Goal: Check status

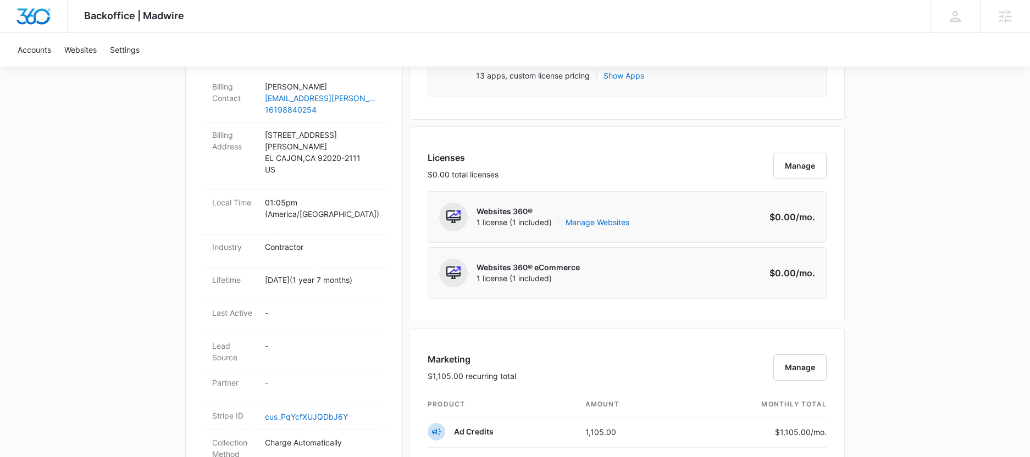
scroll to position [746, 0]
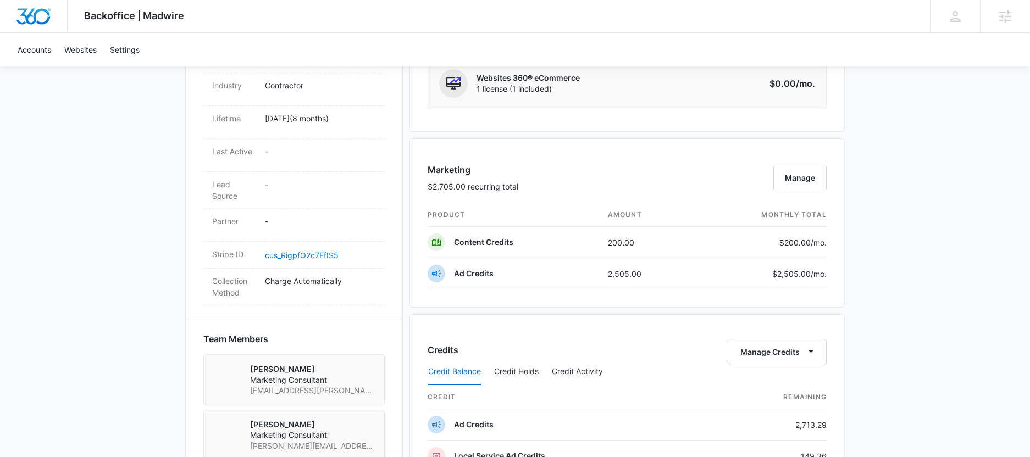
scroll to position [587, 0]
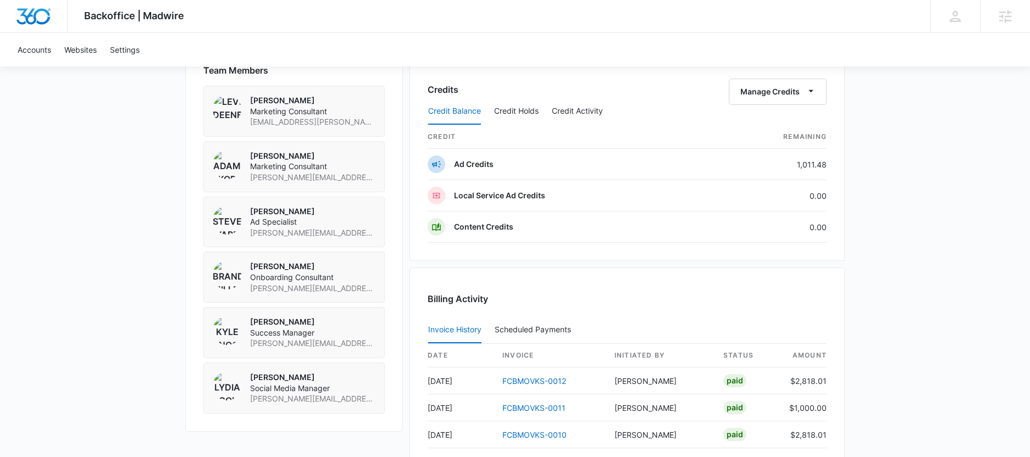
scroll to position [959, 0]
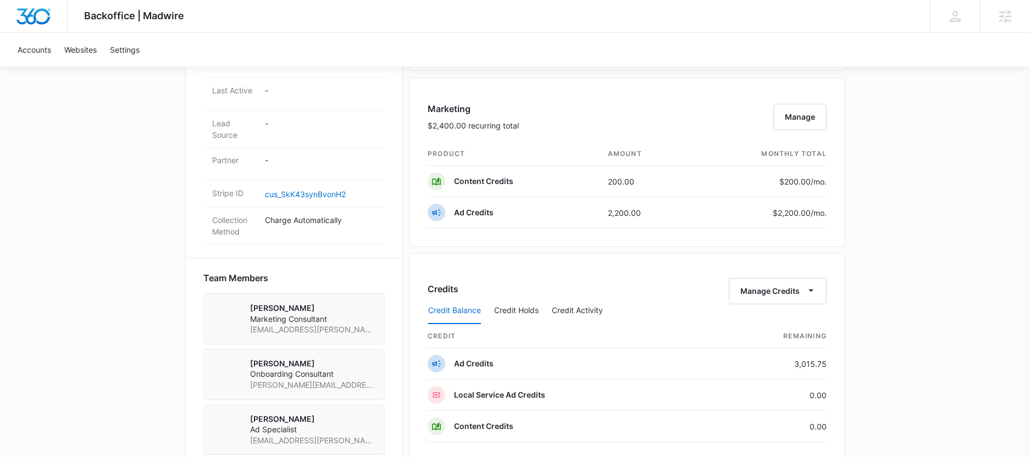
scroll to position [616, 0]
